Goal: Task Accomplishment & Management: Complete application form

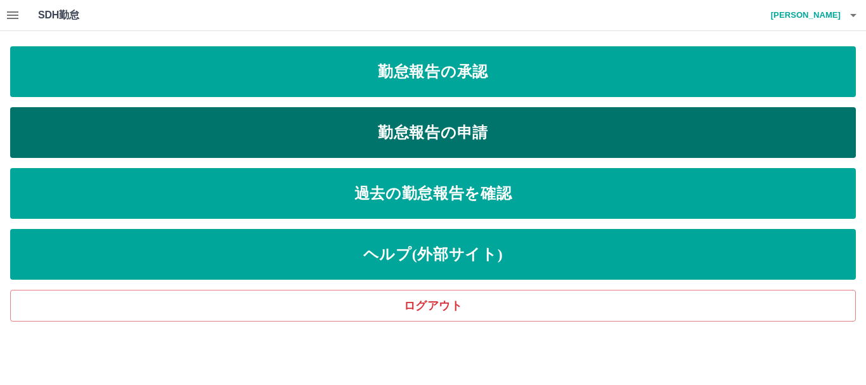
click at [380, 121] on link "勤怠報告の申請" at bounding box center [433, 132] width 846 height 51
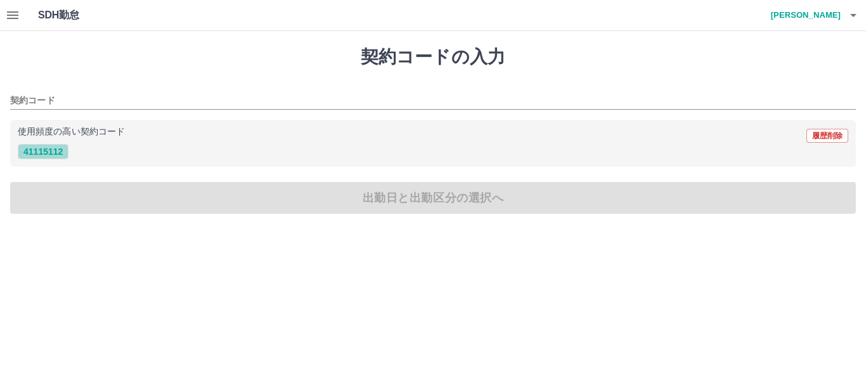
click at [44, 148] on button "41115112" at bounding box center [43, 151] width 51 height 15
type input "********"
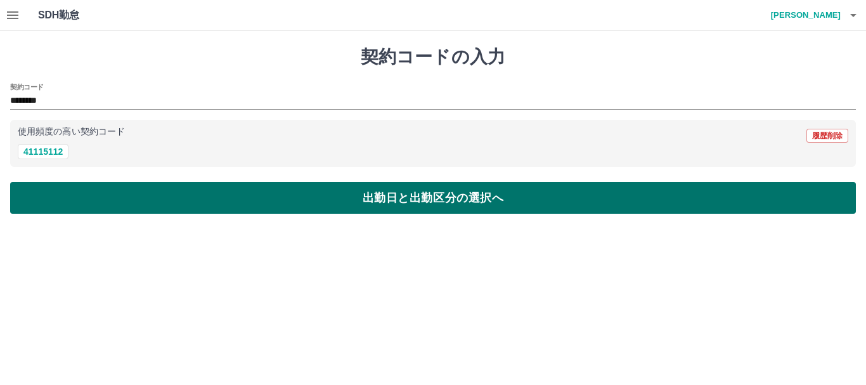
click at [450, 208] on button "出勤日と出勤区分の選択へ" at bounding box center [433, 198] width 846 height 32
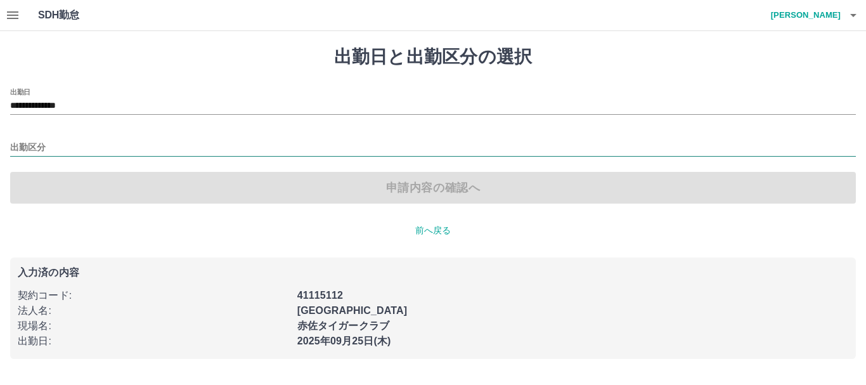
click at [62, 141] on input "出勤区分" at bounding box center [433, 148] width 846 height 16
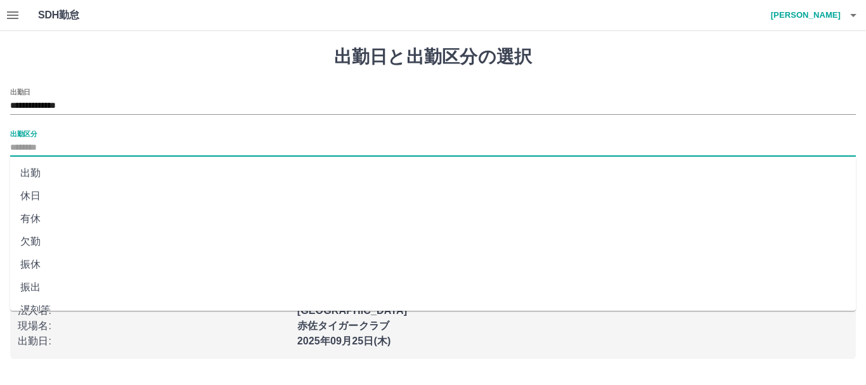
click at [60, 174] on li "出勤" at bounding box center [433, 173] width 846 height 23
type input "**"
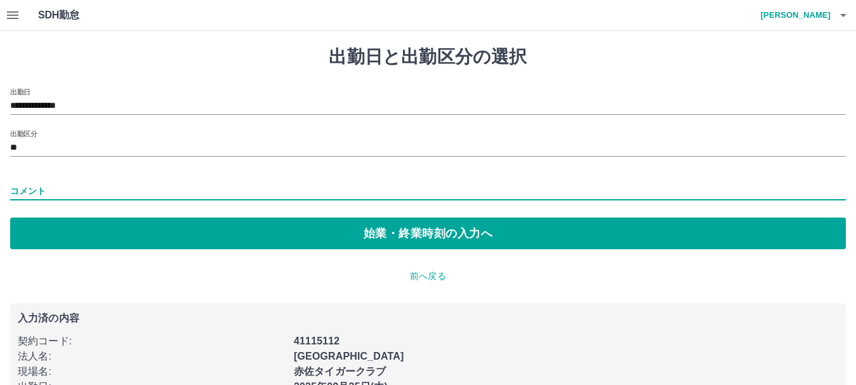
click at [131, 193] on input "コメント" at bounding box center [427, 191] width 835 height 18
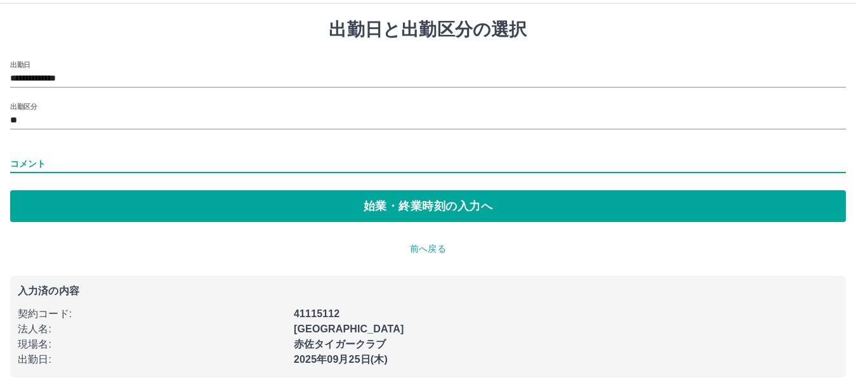
scroll to position [35, 0]
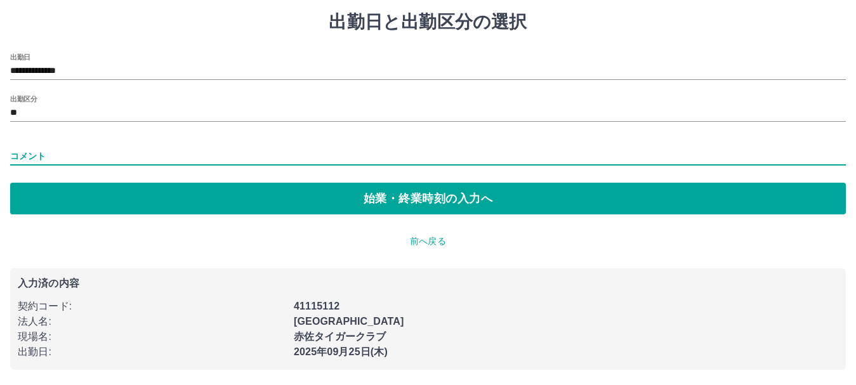
click at [55, 152] on input "コメント" at bounding box center [427, 156] width 835 height 18
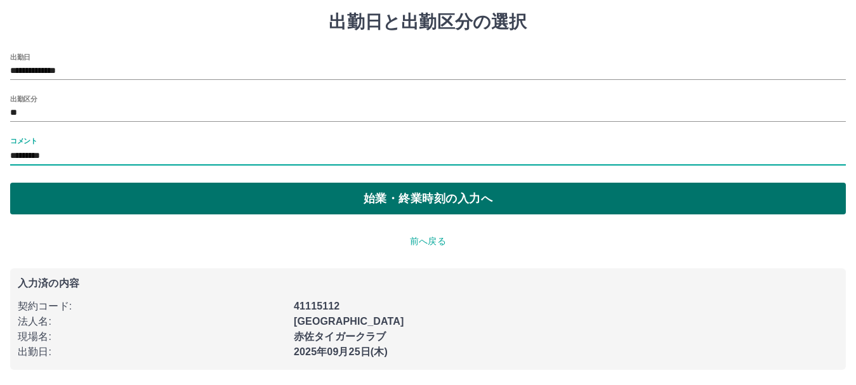
type input "*********"
click at [483, 195] on button "始業・終業時刻の入力へ" at bounding box center [427, 199] width 835 height 32
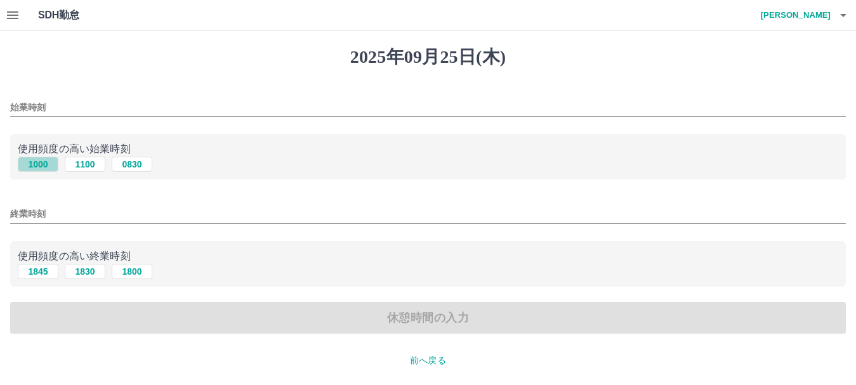
click at [49, 164] on button "1000" at bounding box center [38, 164] width 41 height 15
type input "****"
click at [36, 276] on button "1845" at bounding box center [38, 271] width 41 height 15
type input "****"
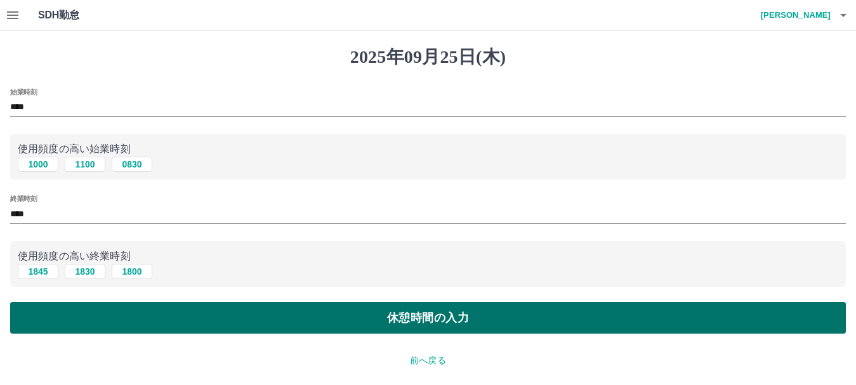
click at [594, 315] on button "休憩時間の入力" at bounding box center [427, 318] width 835 height 32
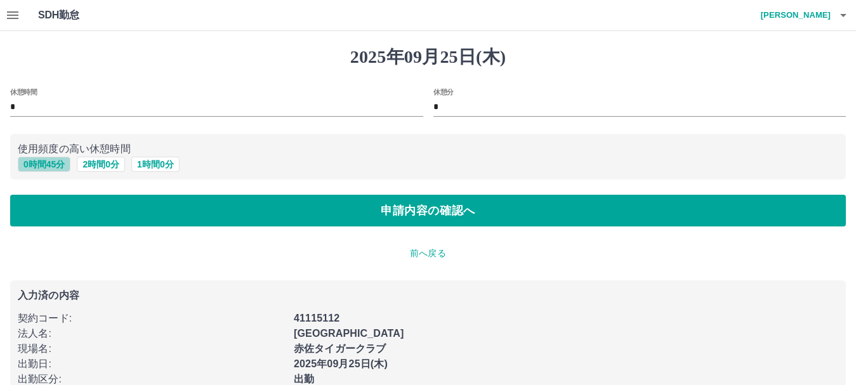
click at [51, 166] on button "0 時間 45 分" at bounding box center [44, 164] width 53 height 15
type input "**"
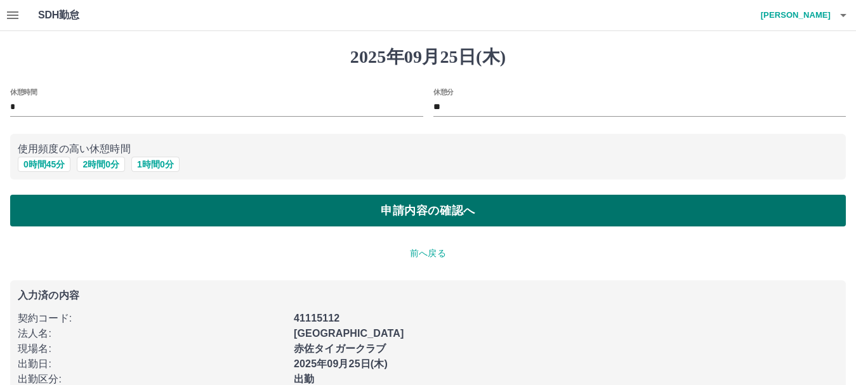
click at [356, 208] on button "申請内容の確認へ" at bounding box center [427, 211] width 835 height 32
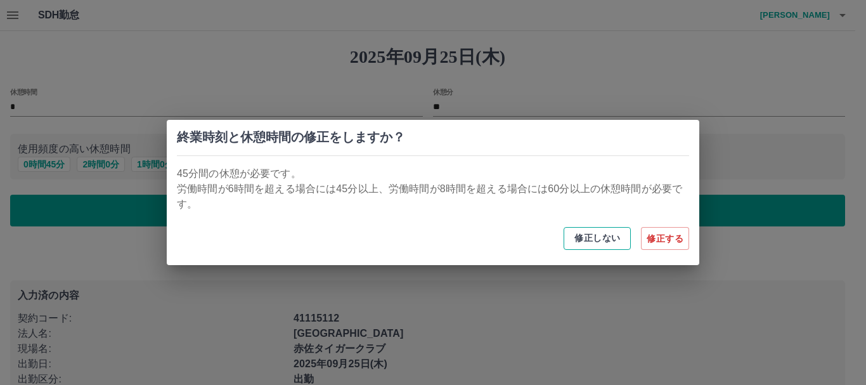
click at [608, 245] on button "修正しない" at bounding box center [597, 238] width 67 height 23
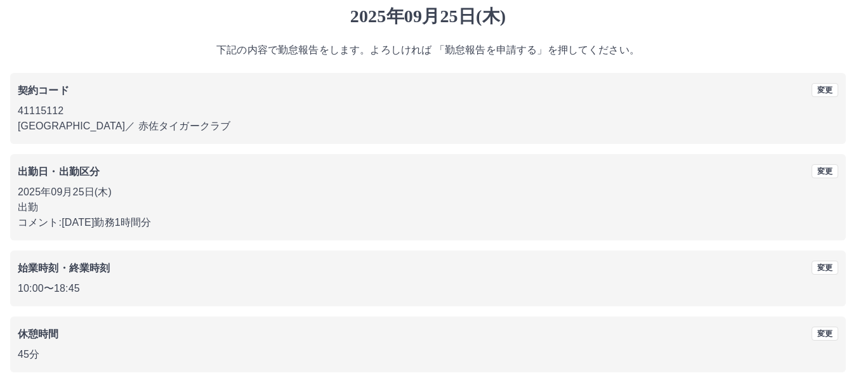
scroll to position [90, 0]
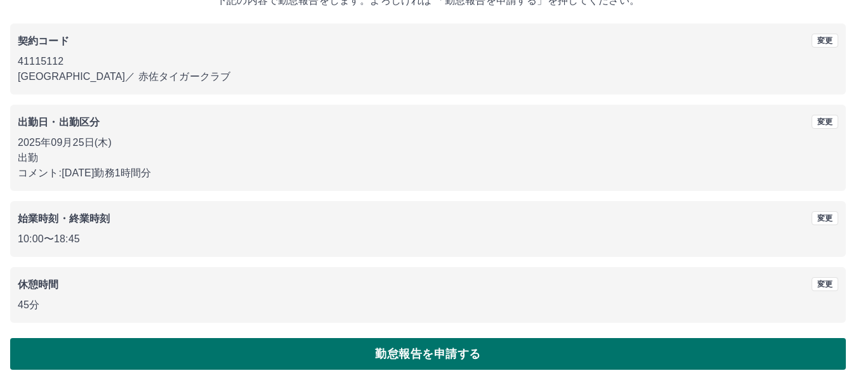
click at [463, 358] on button "勤怠報告を申請する" at bounding box center [427, 354] width 835 height 32
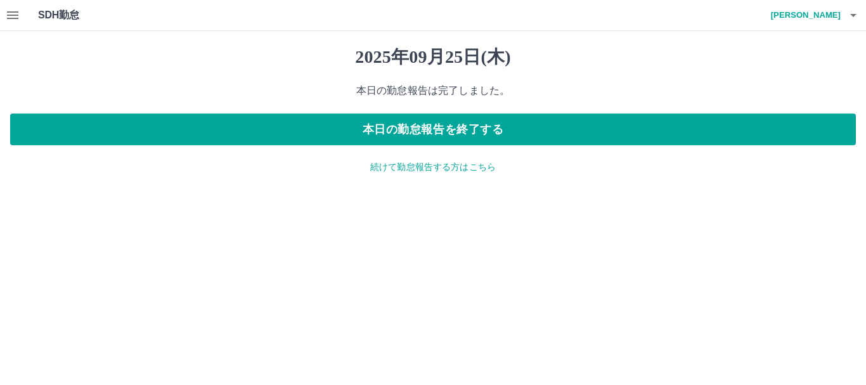
click at [10, 18] on icon "button" at bounding box center [12, 15] width 11 height 8
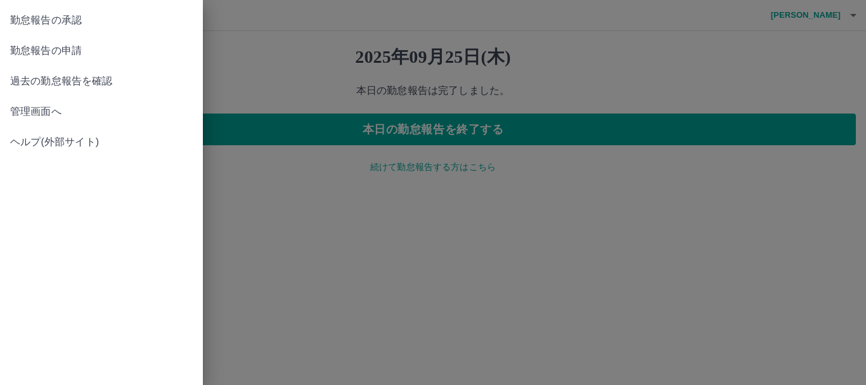
click at [48, 115] on span "管理画面へ" at bounding box center [101, 111] width 183 height 15
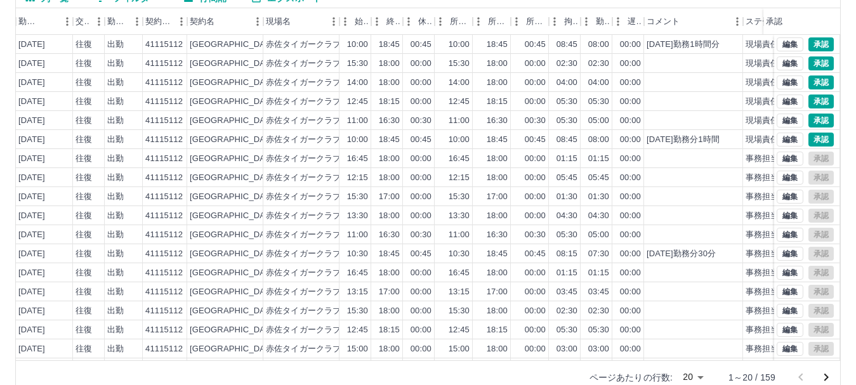
scroll to position [0, 175]
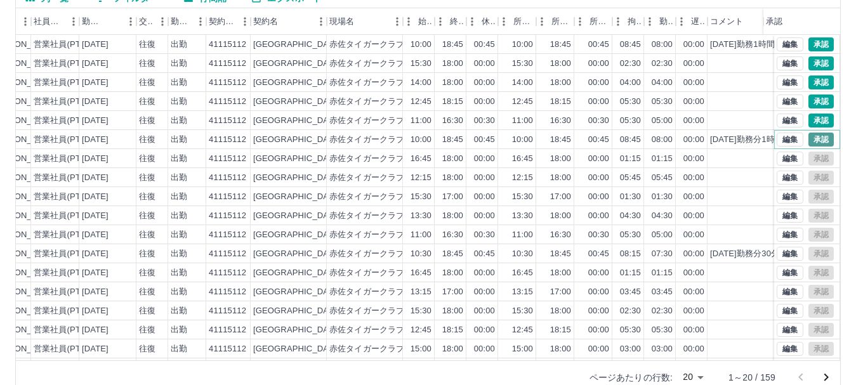
click at [810, 137] on button "承認" at bounding box center [820, 140] width 25 height 14
click at [815, 118] on button "承認" at bounding box center [820, 121] width 25 height 14
click at [813, 96] on button "承認" at bounding box center [820, 102] width 25 height 14
click at [809, 83] on button "承認" at bounding box center [820, 82] width 25 height 14
click at [809, 64] on button "承認" at bounding box center [820, 63] width 25 height 14
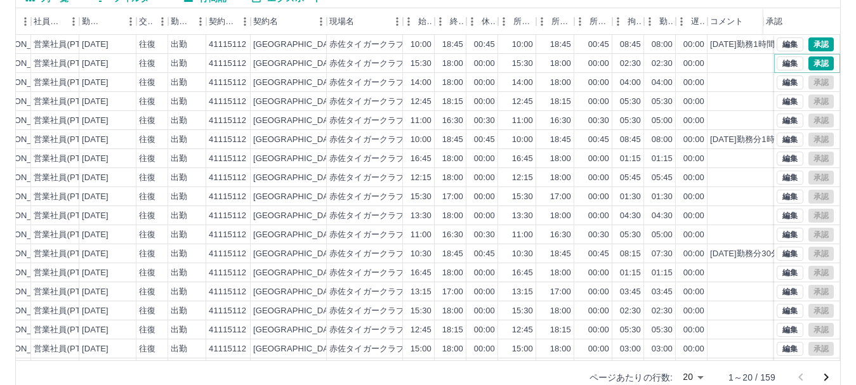
scroll to position [0, 0]
